Goal: Navigation & Orientation: Go to known website

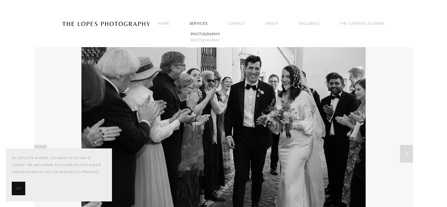
click at [199, 36] on link "PHOTOGRAPHY" at bounding box center [206, 34] width 32 height 6
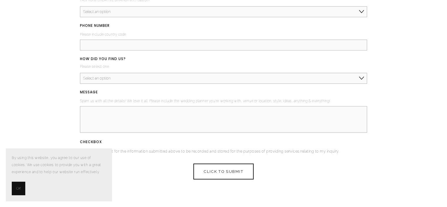
scroll to position [3288, 0]
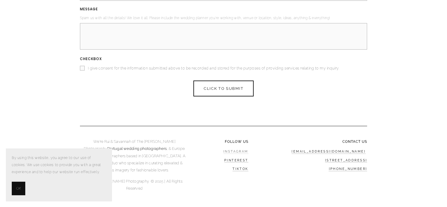
click at [232, 149] on link "Instagram" at bounding box center [235, 151] width 25 height 4
click at [242, 166] on link "Tiktok" at bounding box center [240, 168] width 16 height 4
